Goal: Transaction & Acquisition: Subscribe to service/newsletter

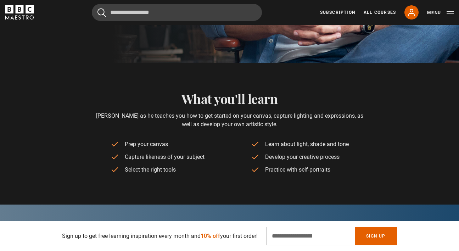
scroll to position [254, 0]
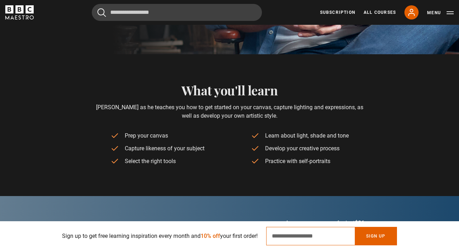
click at [295, 237] on input "Email Address" at bounding box center [310, 236] width 89 height 18
type input "**********"
click at [381, 232] on button "Sign Up" at bounding box center [376, 236] width 42 height 18
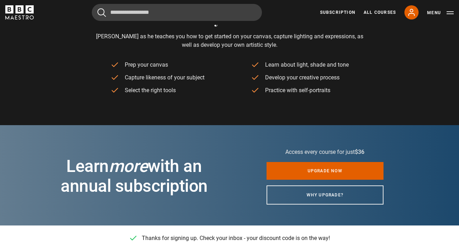
scroll to position [353, 0]
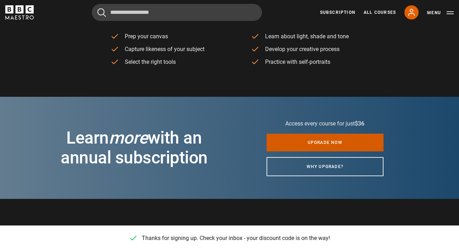
click at [321, 140] on link "Upgrade now" at bounding box center [325, 143] width 117 height 18
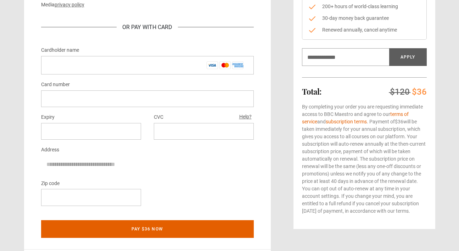
scroll to position [134, 0]
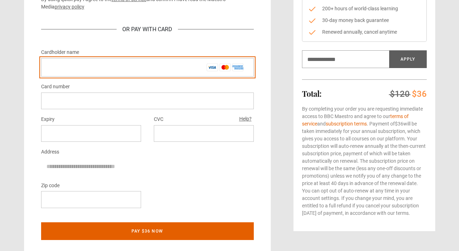
click at [105, 66] on input "Cardholder name *" at bounding box center [147, 67] width 213 height 18
type input "**********"
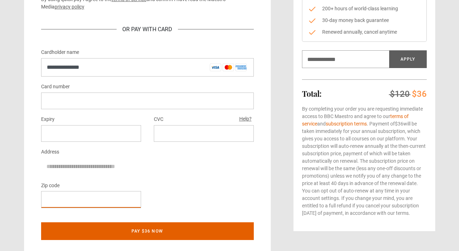
click at [174, 197] on div "Zip code" at bounding box center [147, 197] width 213 height 33
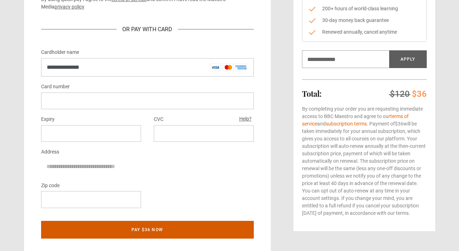
click at [154, 231] on button "Pay $36 now" at bounding box center [147, 230] width 213 height 18
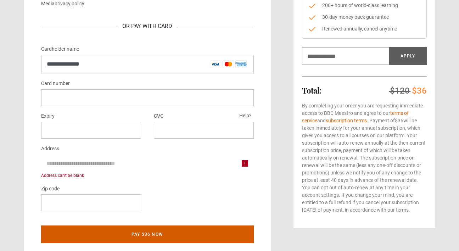
scroll to position [145, 0]
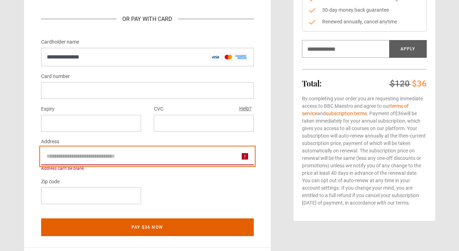
click at [87, 161] on input "Address" at bounding box center [147, 157] width 213 height 18
type input "**********"
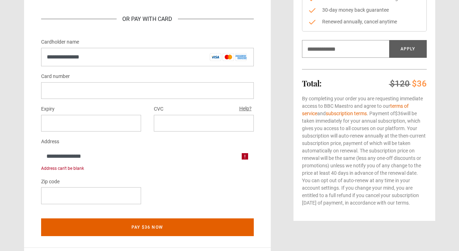
type input "*"
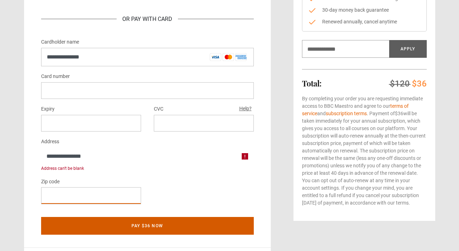
click at [153, 227] on button "Pay $36 now" at bounding box center [147, 226] width 213 height 18
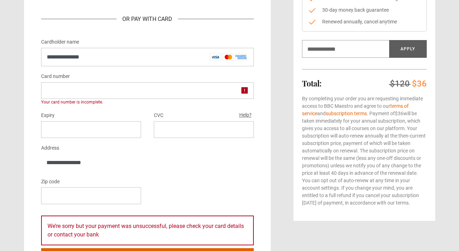
click at [98, 95] on div at bounding box center [147, 90] width 213 height 17
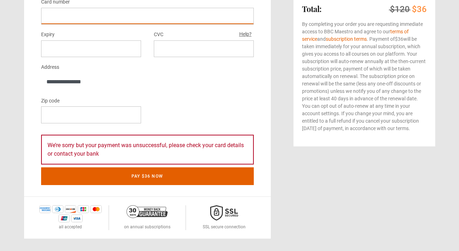
scroll to position [220, 0]
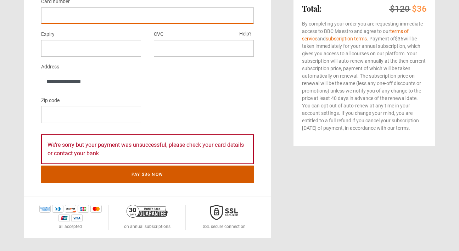
click at [145, 175] on button "Pay $36 now" at bounding box center [147, 175] width 213 height 18
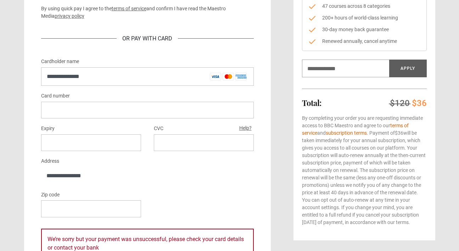
scroll to position [85, 0]
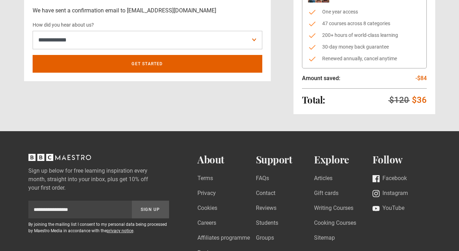
scroll to position [14, 0]
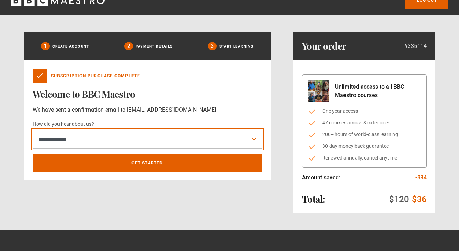
click at [255, 140] on select "**********" at bounding box center [148, 139] width 230 height 18
select select "*******"
click at [33, 130] on select "**********" at bounding box center [148, 139] width 230 height 18
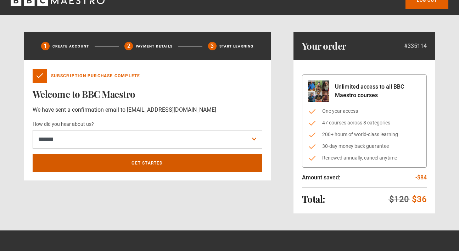
click at [237, 161] on link "Get Started" at bounding box center [148, 163] width 230 height 18
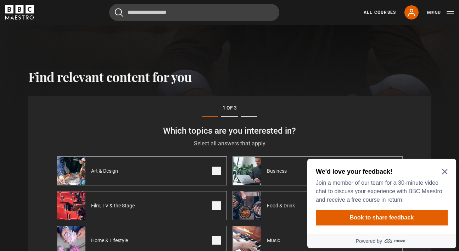
scroll to position [181, 0]
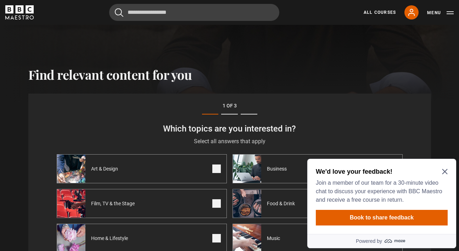
click at [445, 171] on icon "Close Maze Prompt" at bounding box center [445, 172] width 6 height 6
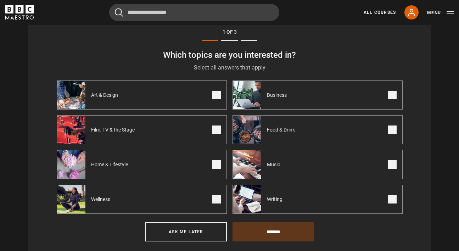
scroll to position [256, 0]
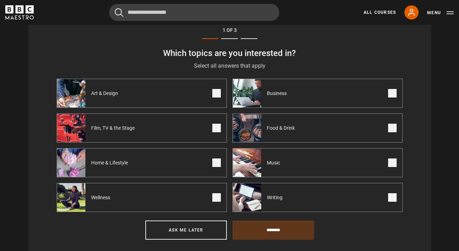
click at [219, 94] on span at bounding box center [216, 93] width 9 height 9
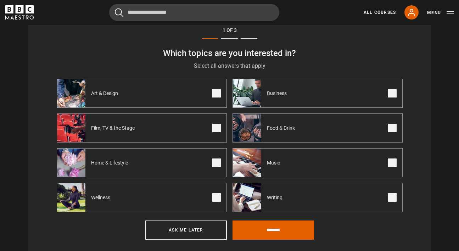
click at [218, 128] on span at bounding box center [216, 128] width 9 height 9
click at [391, 198] on span at bounding box center [392, 197] width 9 height 9
click at [288, 230] on input "********" at bounding box center [274, 230] width 82 height 19
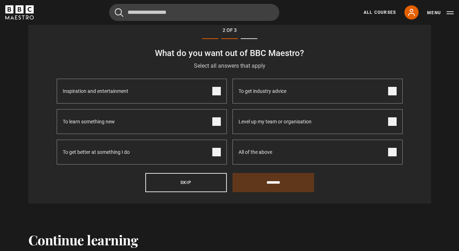
scroll to position [221, 0]
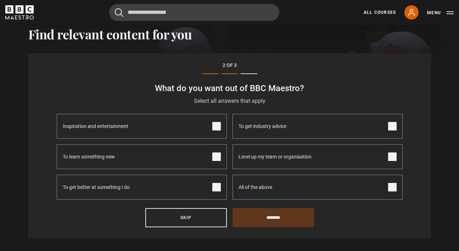
click at [217, 127] on span at bounding box center [216, 126] width 9 height 9
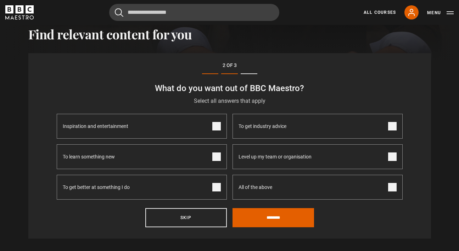
click at [217, 156] on span at bounding box center [216, 157] width 9 height 9
click at [217, 186] on span at bounding box center [216, 187] width 9 height 9
click at [282, 222] on input "********" at bounding box center [274, 217] width 82 height 19
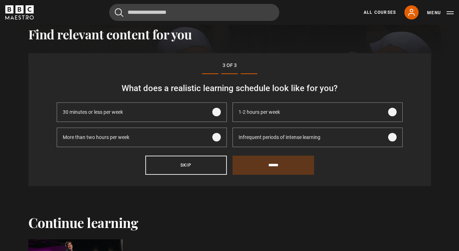
click at [393, 112] on span at bounding box center [392, 112] width 9 height 9
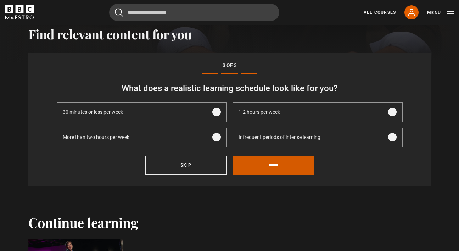
click at [274, 165] on input "******" at bounding box center [274, 165] width 82 height 19
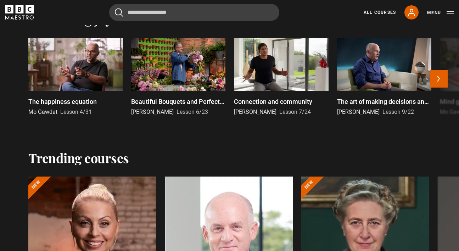
scroll to position [645, 0]
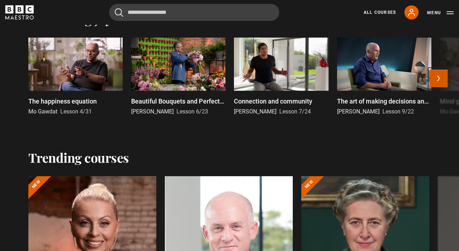
click at [443, 72] on button "Next" at bounding box center [439, 79] width 18 height 18
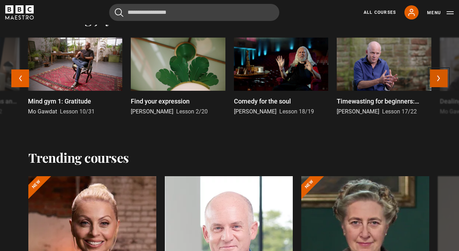
click at [442, 72] on button "Next" at bounding box center [439, 79] width 18 height 18
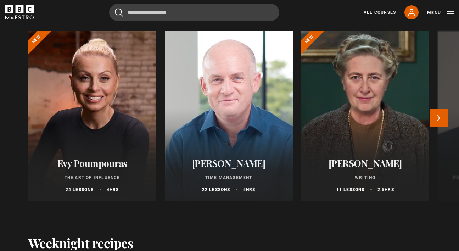
scroll to position [791, 0]
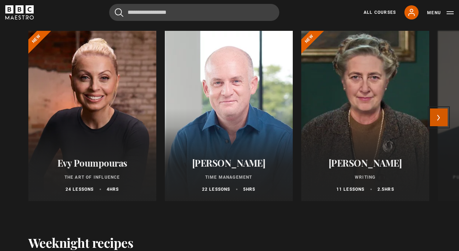
click at [443, 118] on button "Next" at bounding box center [439, 118] width 18 height 18
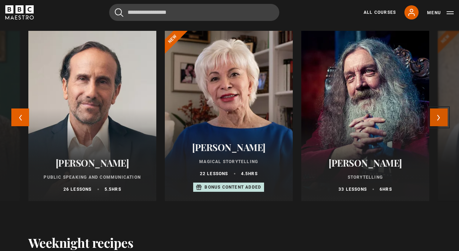
click at [442, 118] on button "Next" at bounding box center [439, 118] width 18 height 18
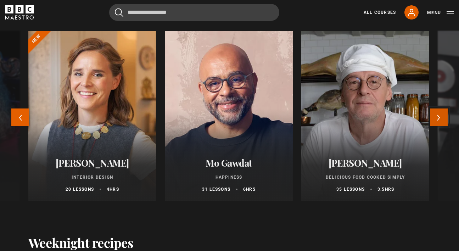
click at [442, 118] on button "Next" at bounding box center [439, 118] width 18 height 18
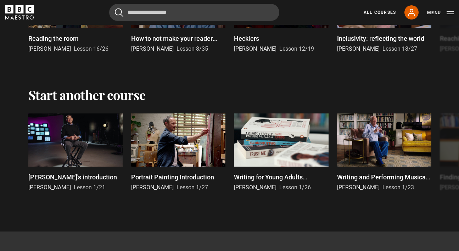
scroll to position [1585, 0]
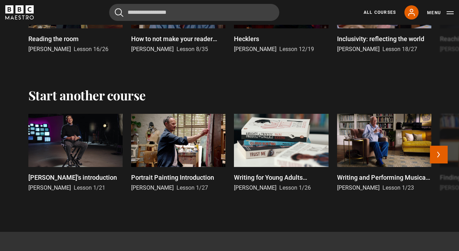
click at [184, 175] on p "Portrait Painting Introduction" at bounding box center [172, 178] width 83 height 10
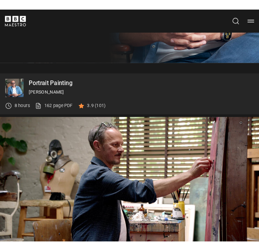
scroll to position [193, 0]
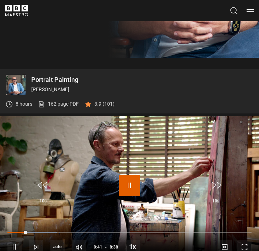
click at [127, 187] on span "Video Player" at bounding box center [129, 185] width 21 height 21
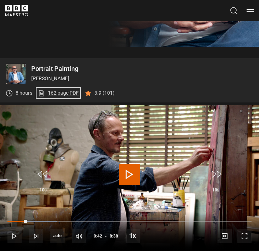
click at [63, 93] on link "162 page PDF (opens in new tab)" at bounding box center [58, 92] width 41 height 7
